Goal: Information Seeking & Learning: Understand process/instructions

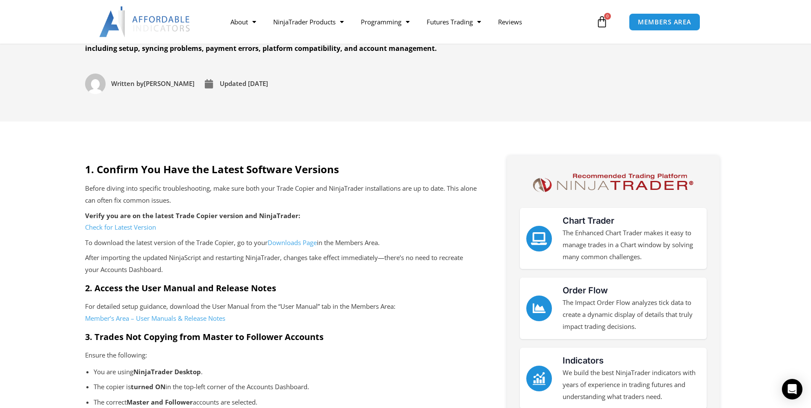
scroll to position [171, 0]
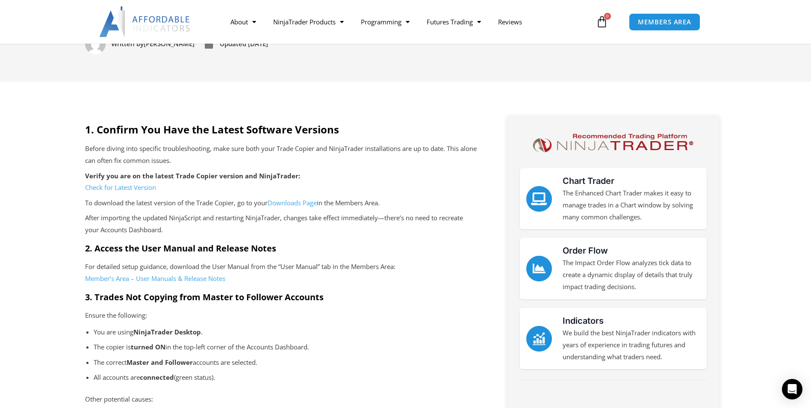
click at [152, 185] on link "Check for Latest Version" at bounding box center [120, 187] width 71 height 9
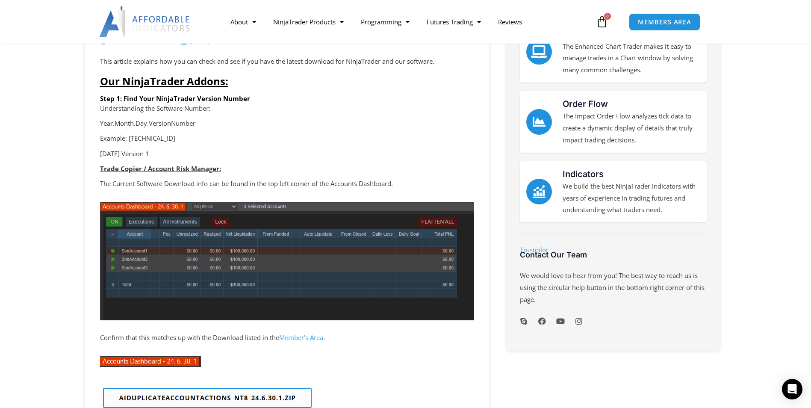
scroll to position [171, 0]
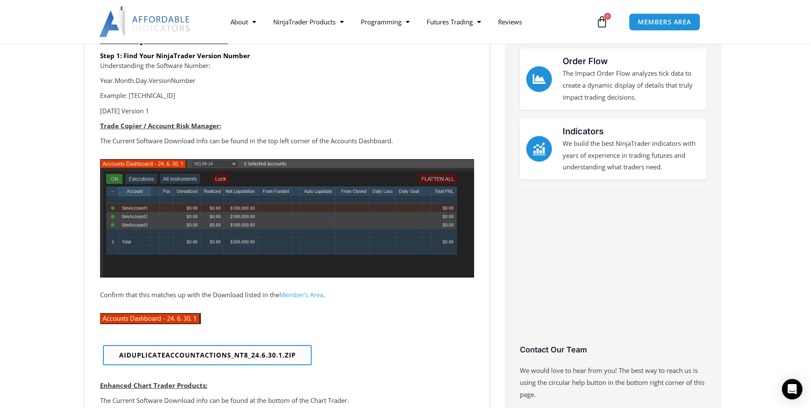
click at [431, 316] on div at bounding box center [287, 318] width 374 height 28
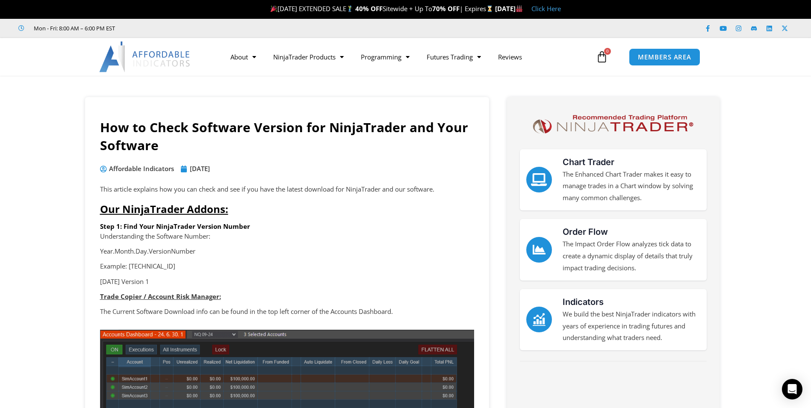
scroll to position [0, 0]
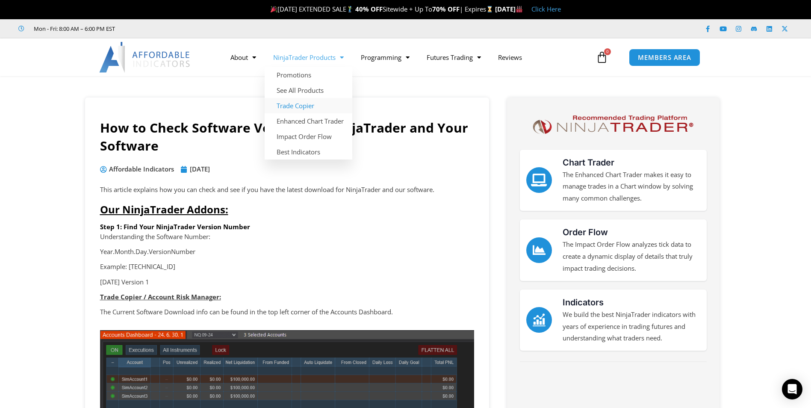
click at [303, 107] on link "Trade Copier" at bounding box center [309, 105] width 88 height 15
